Goal: Check status: Check status

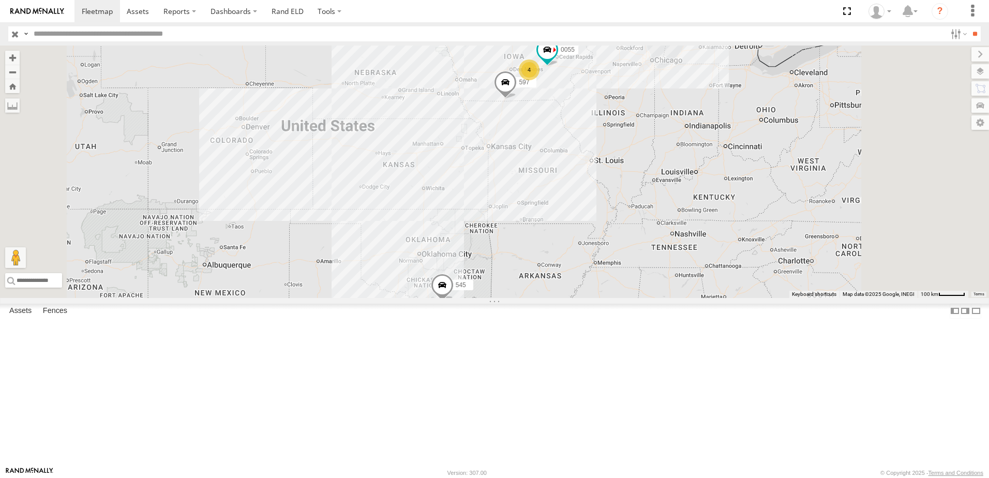
click at [0, 0] on div "46" at bounding box center [0, 0] width 0 height 0
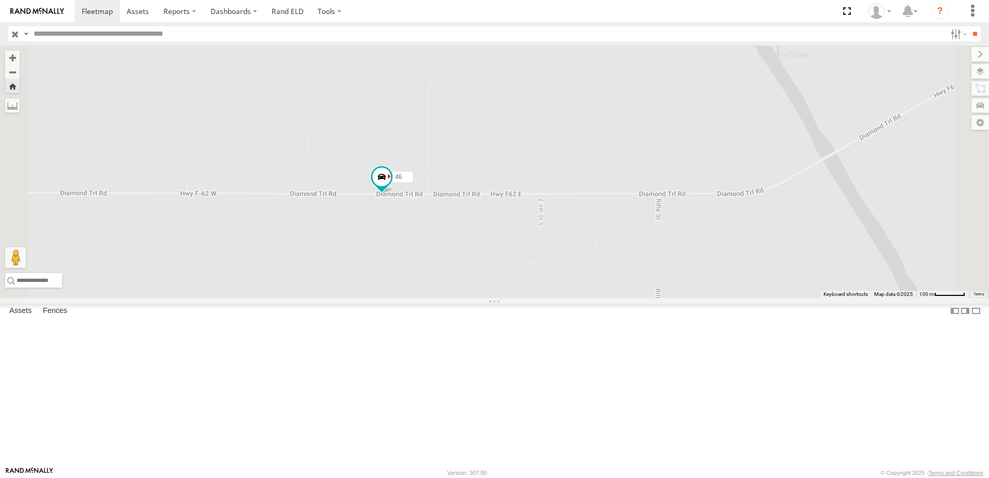
click at [0, 0] on div "46" at bounding box center [0, 0] width 0 height 0
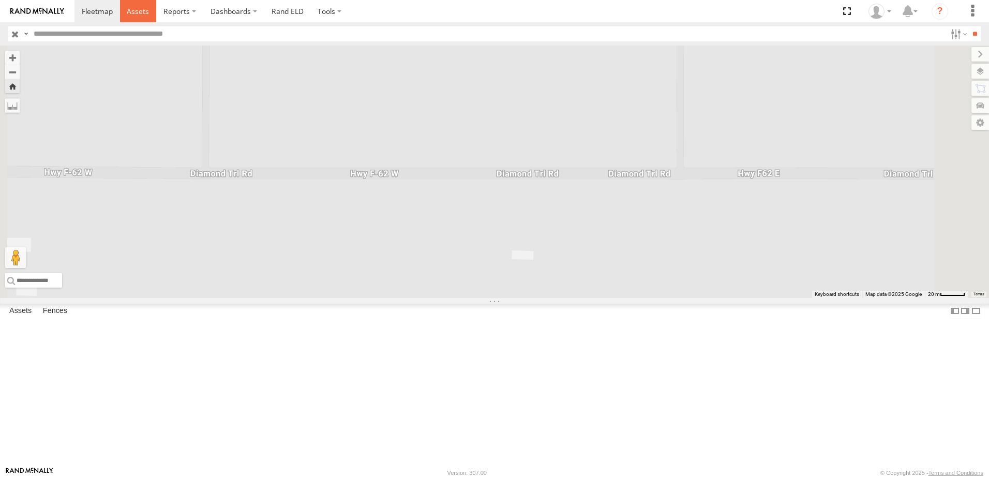
click at [132, 11] on span at bounding box center [138, 11] width 22 height 10
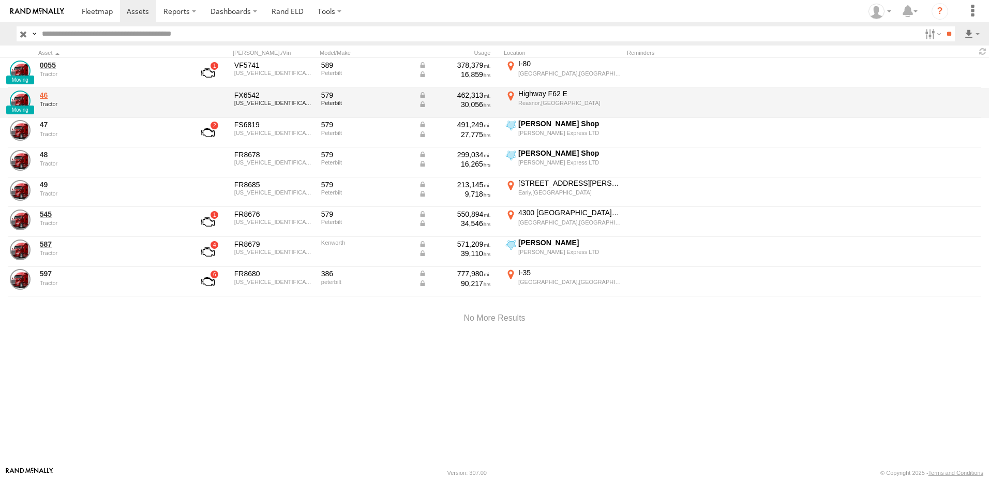
click at [43, 97] on link "46" at bounding box center [111, 94] width 142 height 9
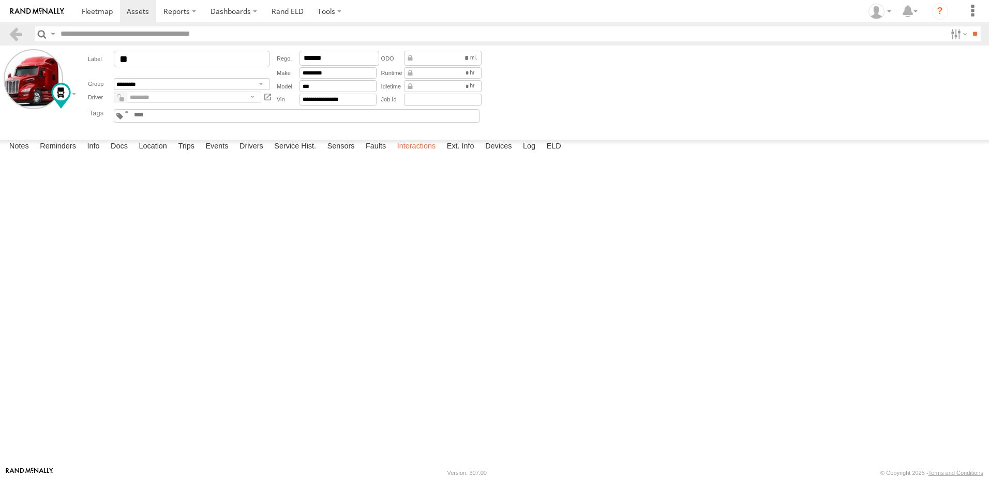
click at [419, 154] on label "Interactions" at bounding box center [416, 147] width 49 height 14
